Goal: Information Seeking & Learning: Learn about a topic

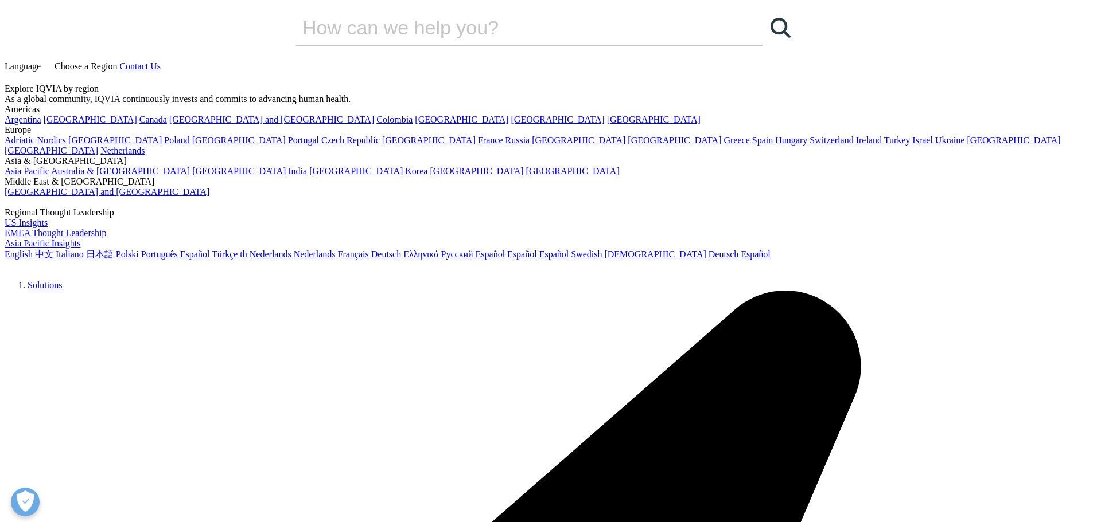
click at [43, 61] on link "Language" at bounding box center [24, 66] width 38 height 10
click at [117, 61] on span "Choose a Region" at bounding box center [85, 66] width 63 height 10
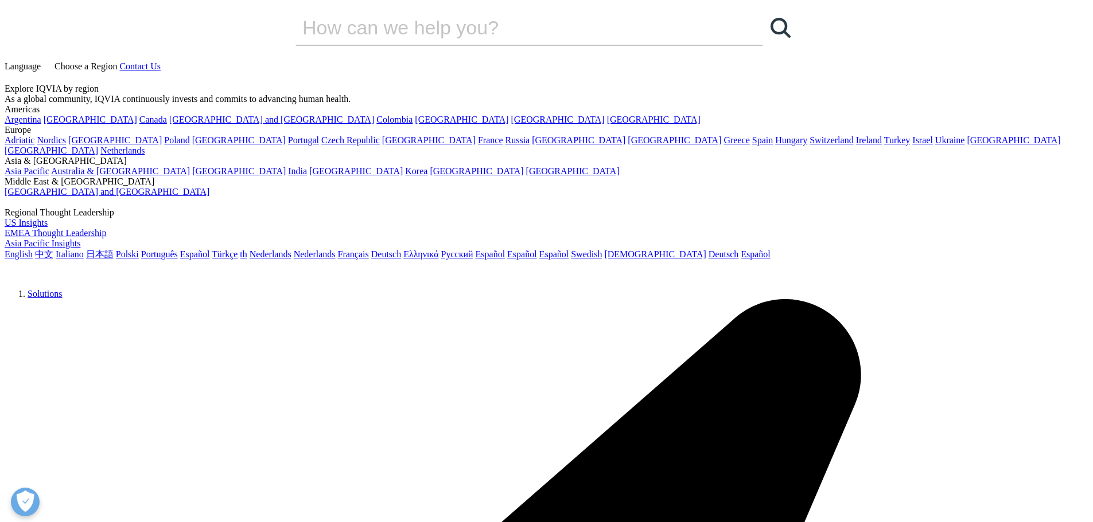
click at [809, 145] on link "Switzerland" at bounding box center [831, 140] width 44 height 10
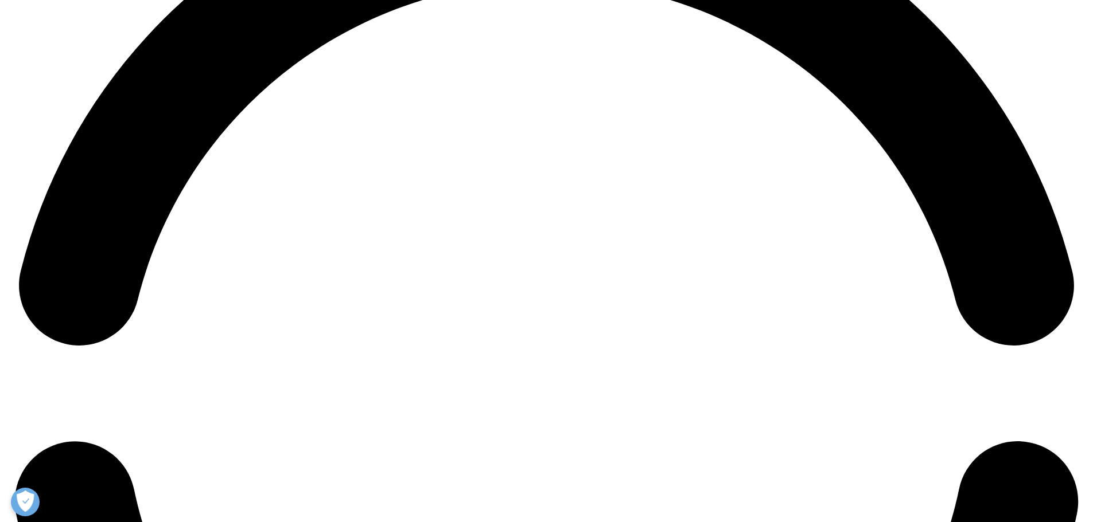
scroll to position [2638, 0]
